Goal: Book appointment/travel/reservation

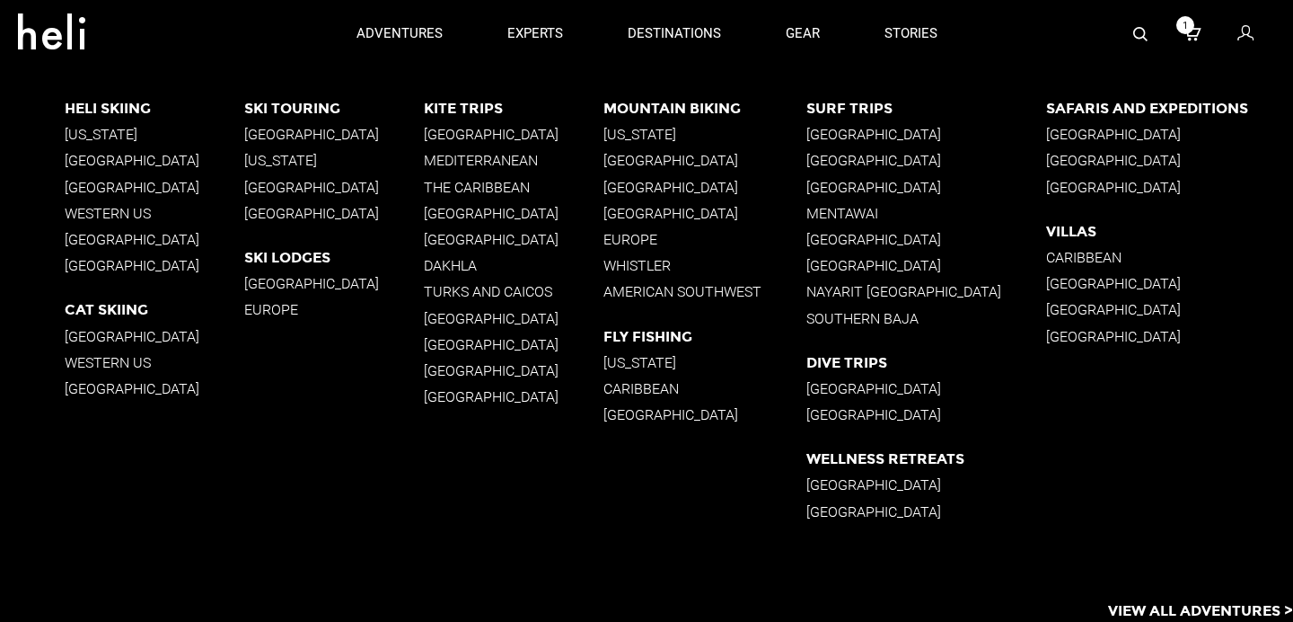
click at [256, 130] on p "[GEOGRAPHIC_DATA]" at bounding box center [334, 134] width 180 height 17
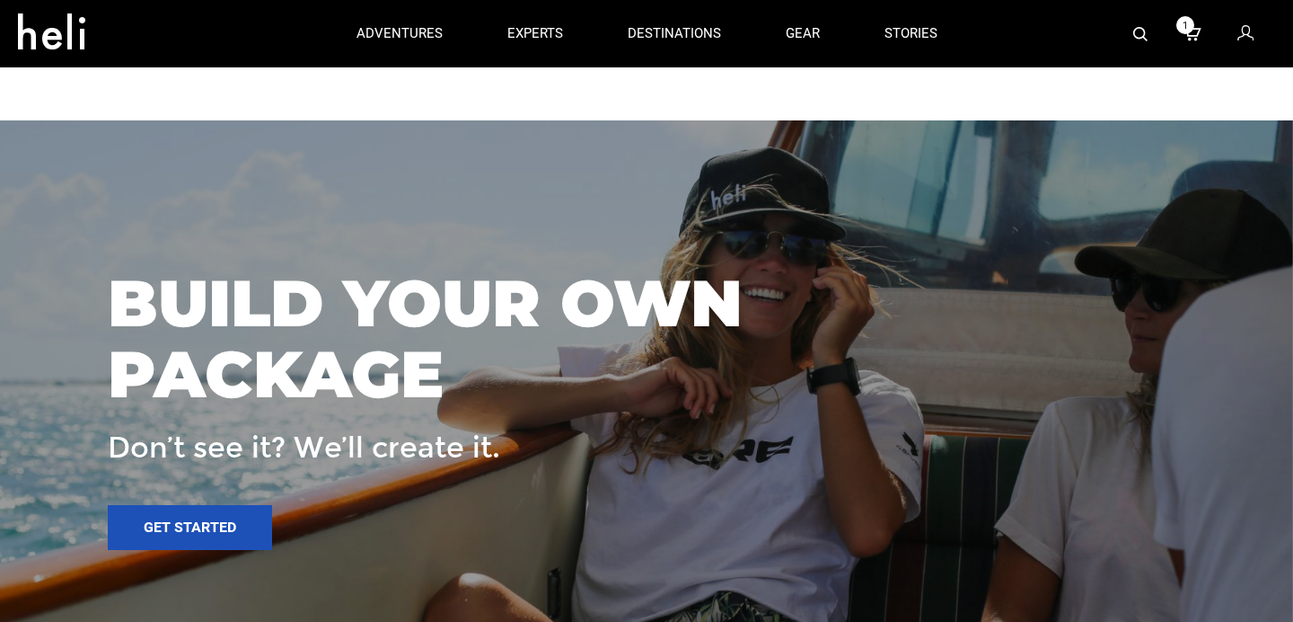
scroll to position [3092, 0]
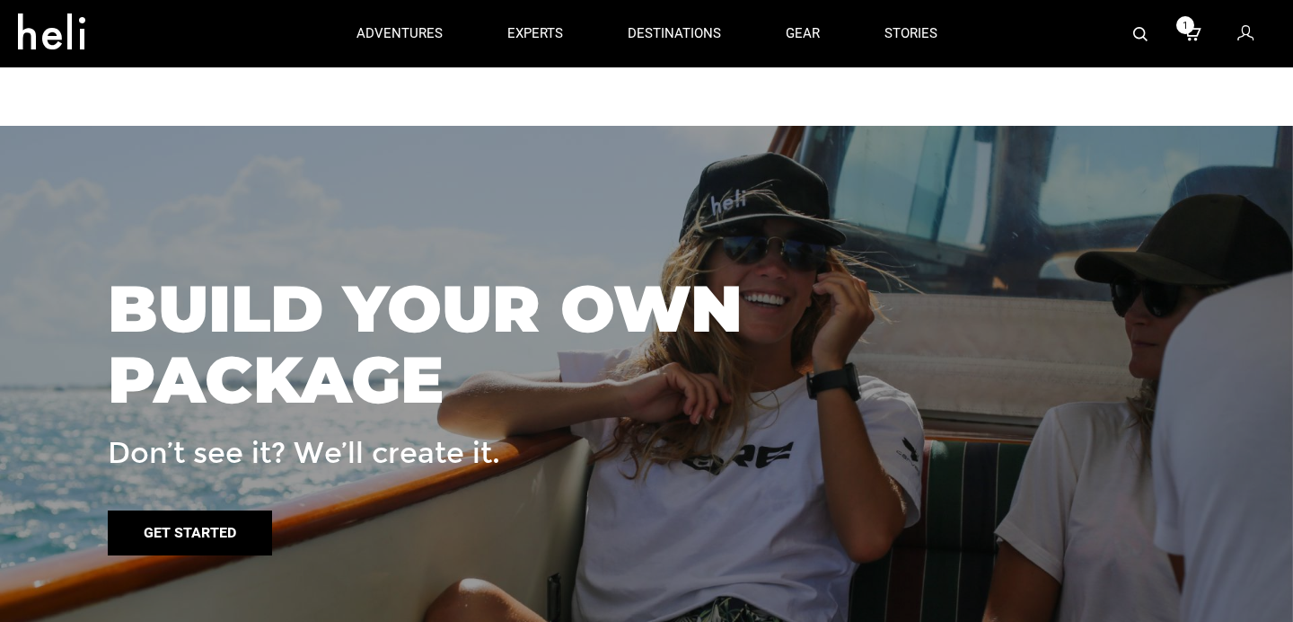
click at [218, 510] on link "Get started" at bounding box center [190, 532] width 164 height 45
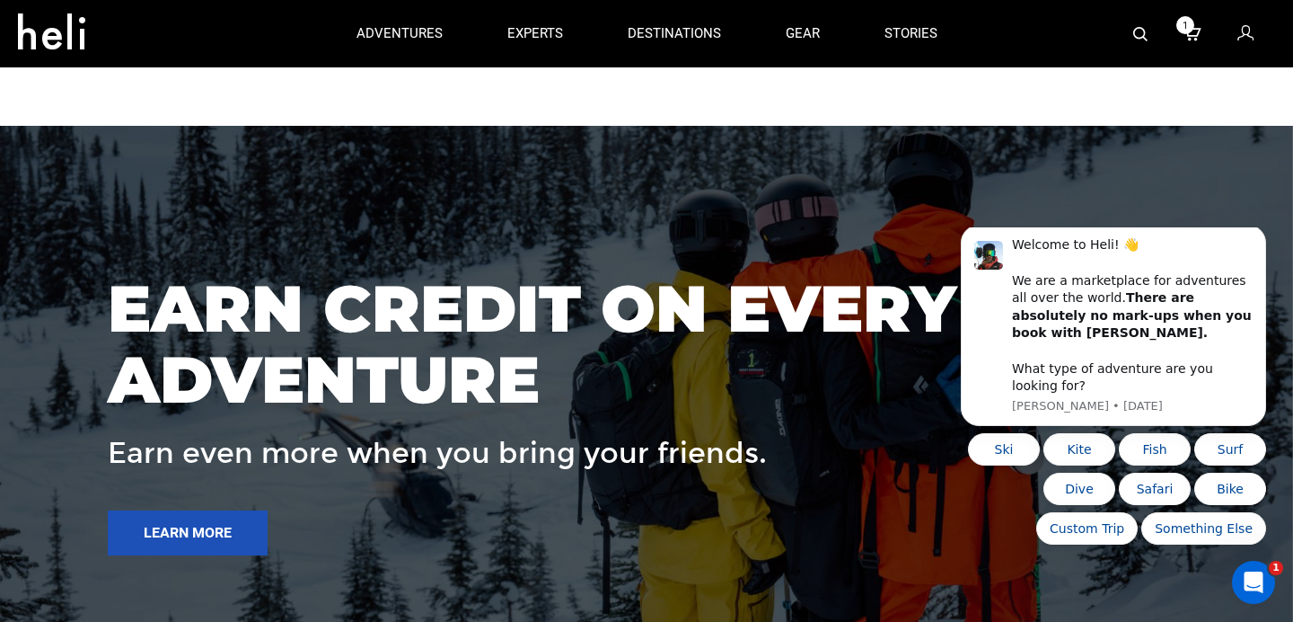
scroll to position [0, 0]
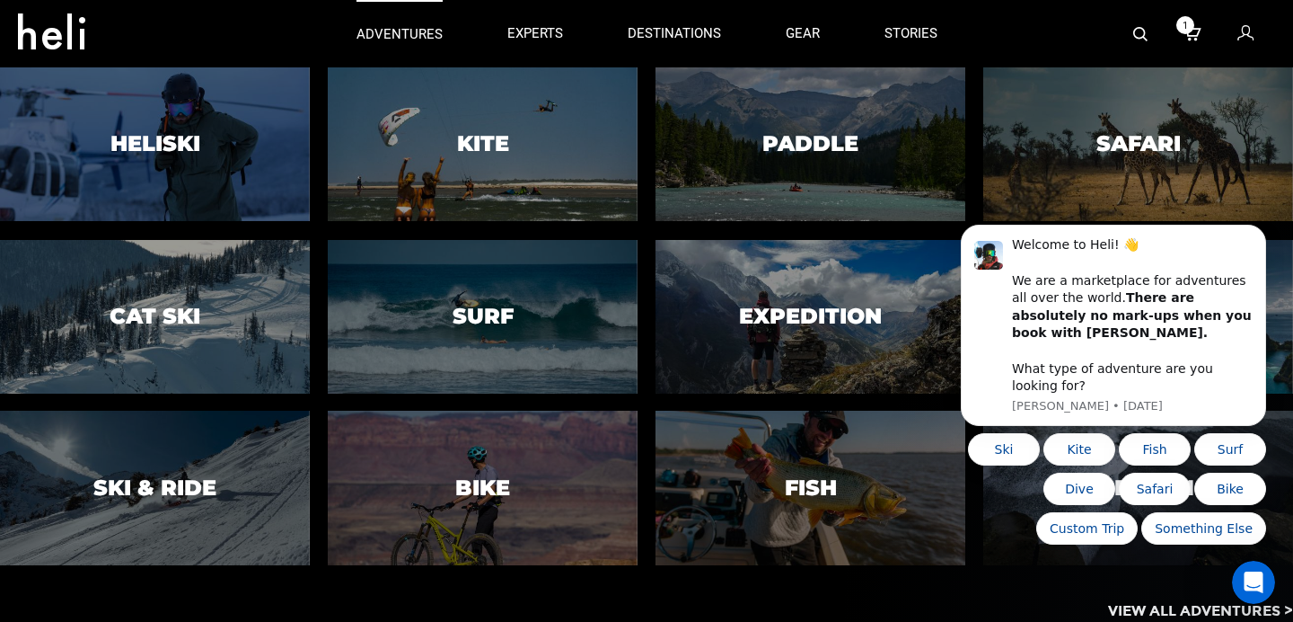
click at [406, 36] on p "adventures" at bounding box center [400, 34] width 86 height 19
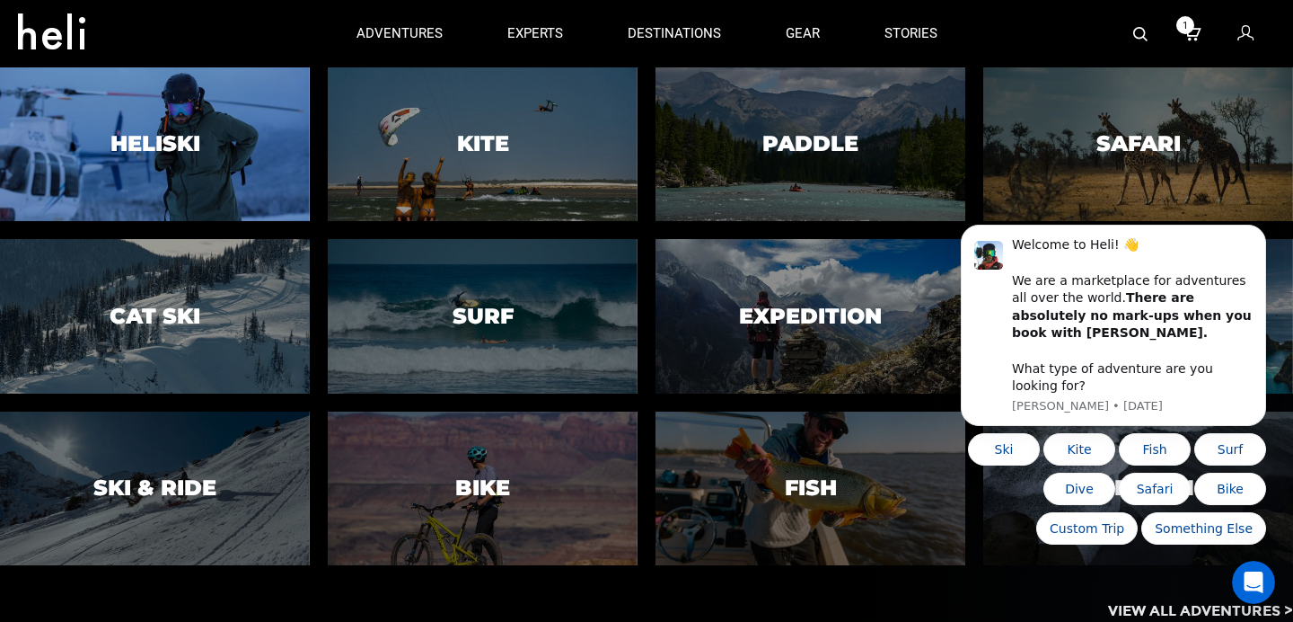
click at [228, 140] on div at bounding box center [155, 144] width 316 height 157
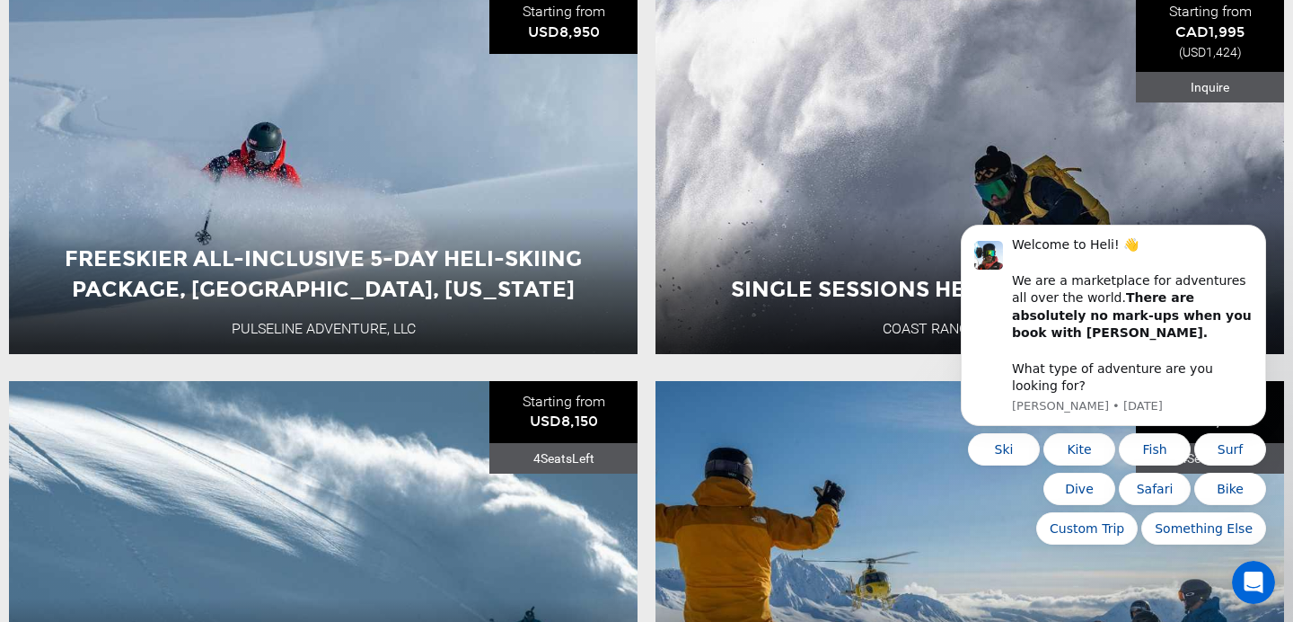
scroll to position [734, 0]
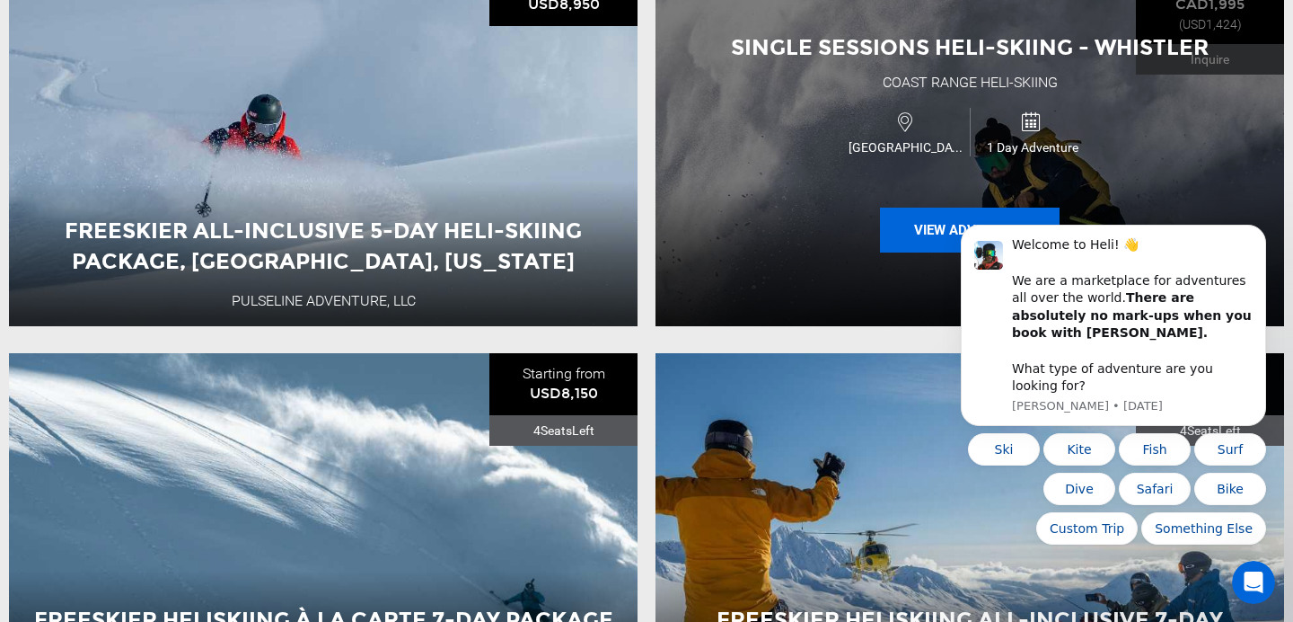
click at [940, 226] on button "View Adventure" at bounding box center [970, 229] width 180 height 45
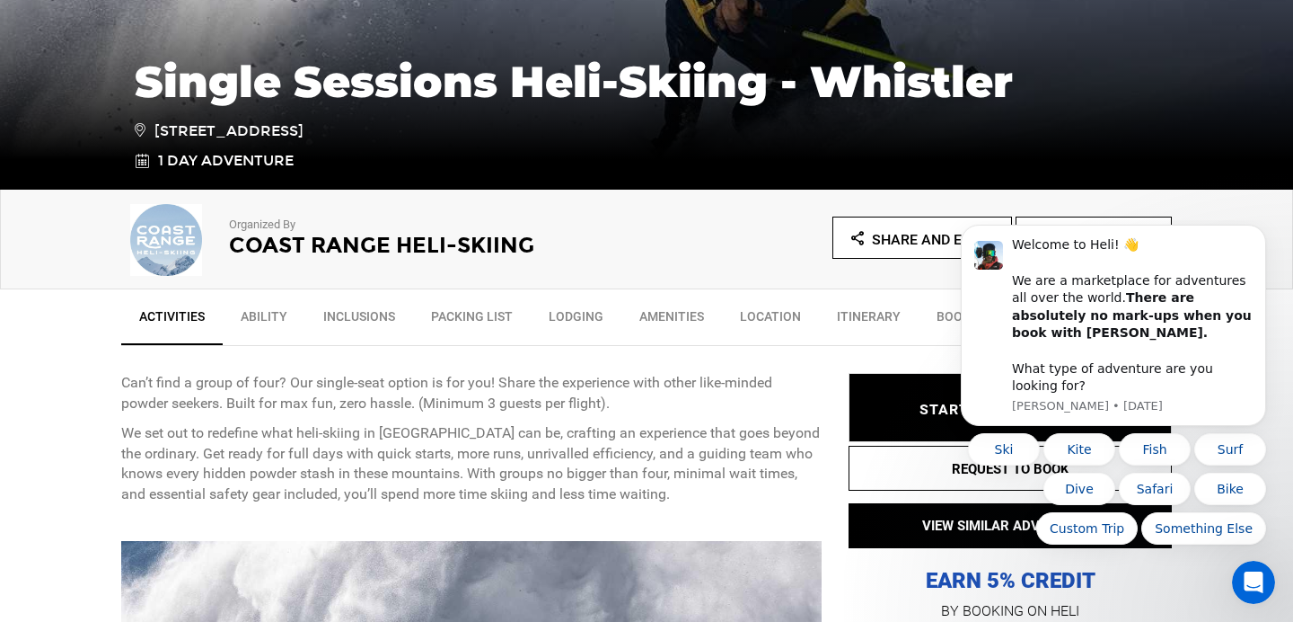
scroll to position [433, 0]
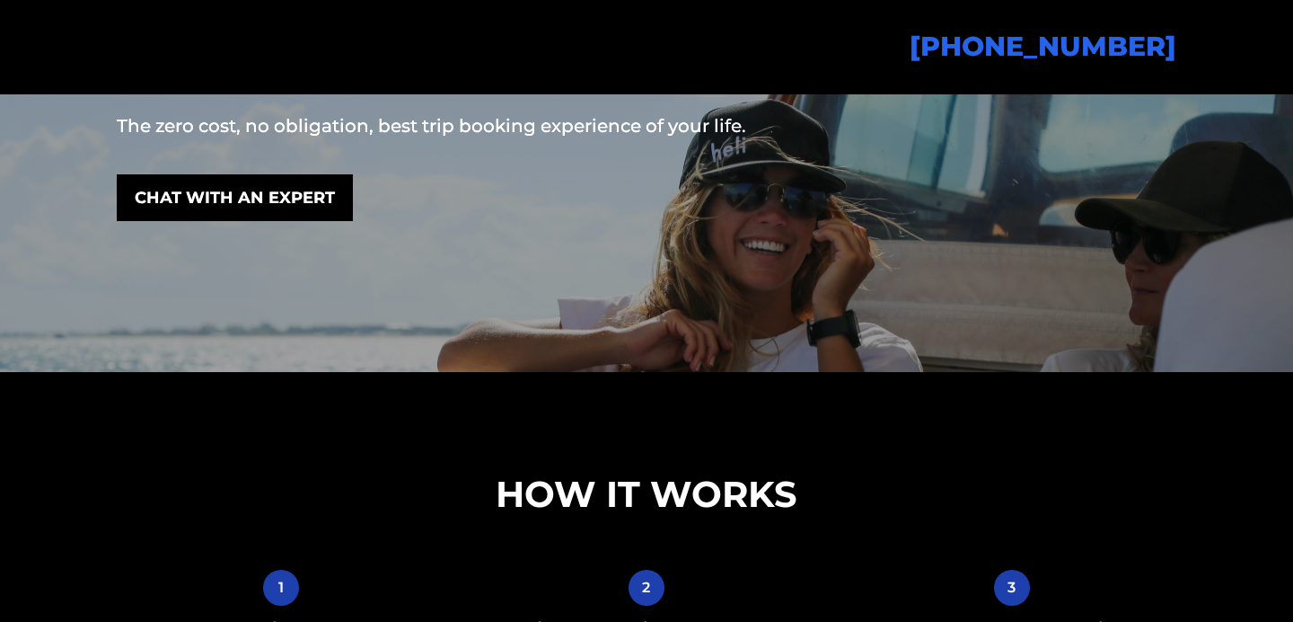
scroll to position [24, 0]
